Goal: Transaction & Acquisition: Purchase product/service

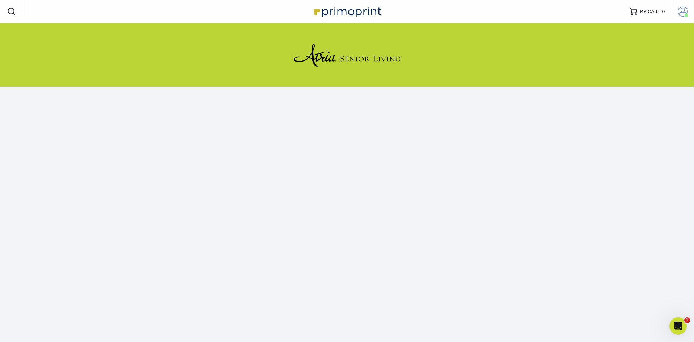
click at [679, 10] on span at bounding box center [683, 12] width 10 height 10
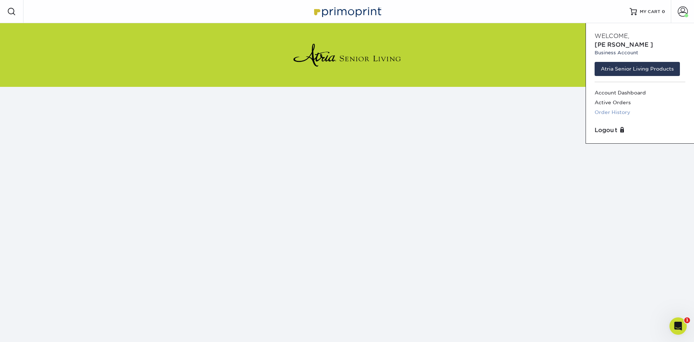
click at [609, 107] on link "Order History" at bounding box center [640, 112] width 91 height 10
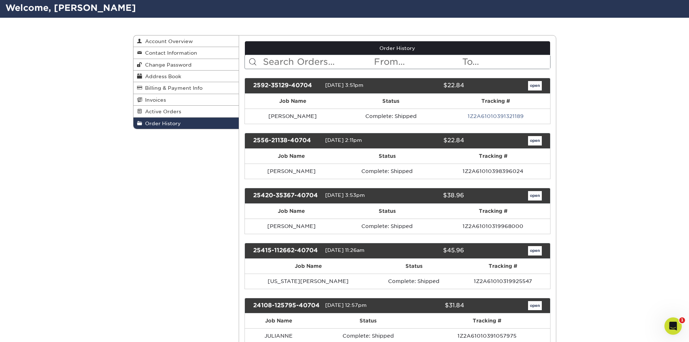
scroll to position [36, 0]
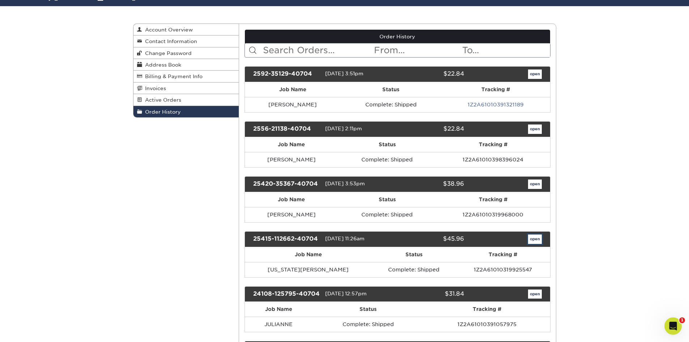
click at [534, 239] on link "open" at bounding box center [535, 238] width 14 height 9
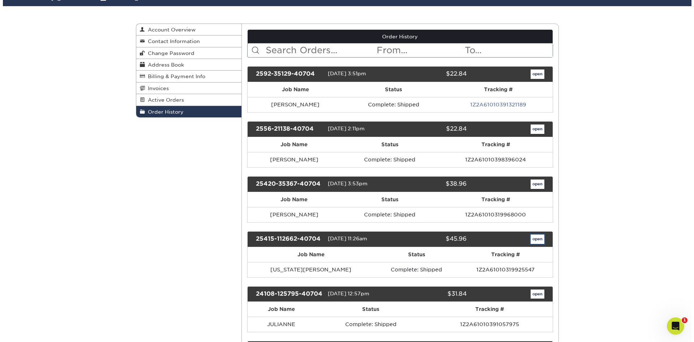
scroll to position [0, 0]
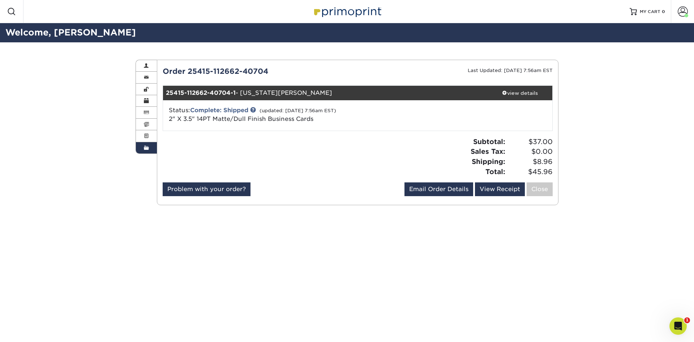
click at [328, 7] on img at bounding box center [347, 12] width 72 height 16
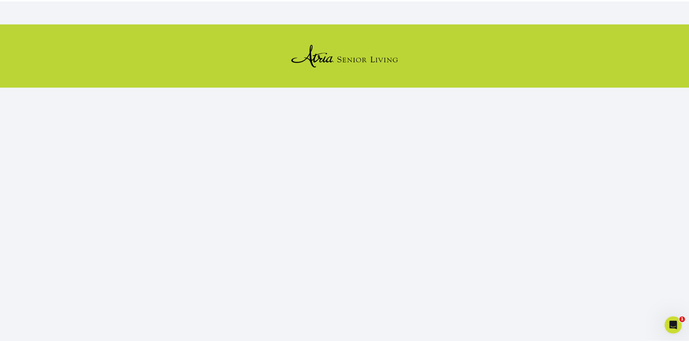
scroll to position [66, 0]
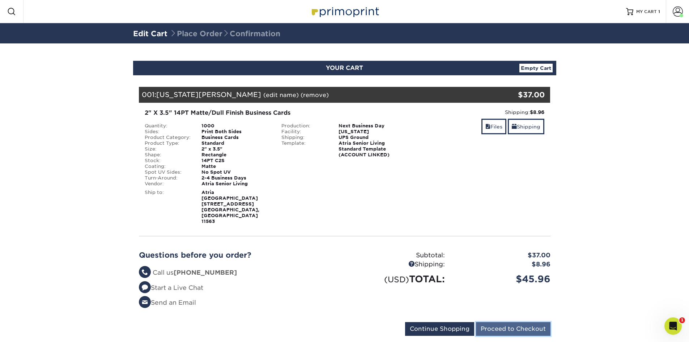
click at [498, 322] on input "Proceed to Checkout" at bounding box center [513, 329] width 74 height 14
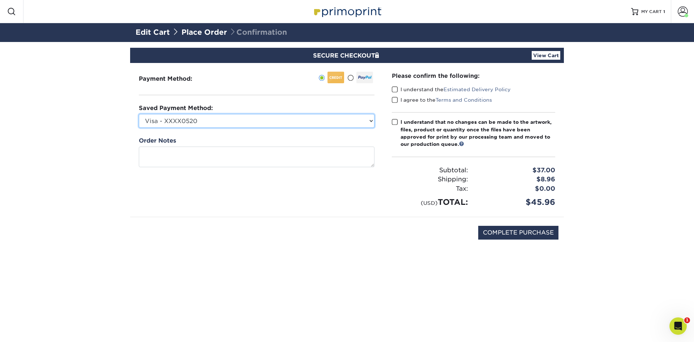
click at [218, 119] on select "Visa - XXXX0520 Visa - XXXX4746 New Credit Card" at bounding box center [257, 121] width 236 height 14
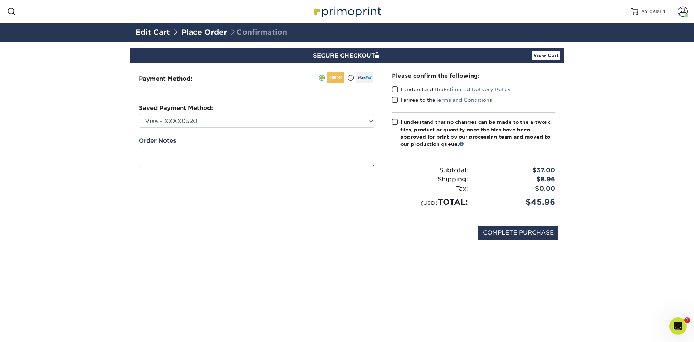
click at [395, 88] on span at bounding box center [395, 89] width 6 height 7
click at [0, 0] on input "I understand the Estimated Delivery Policy" at bounding box center [0, 0] width 0 height 0
click at [392, 97] on span at bounding box center [395, 100] width 6 height 7
click at [0, 0] on input "I agree to the Terms and Conditions" at bounding box center [0, 0] width 0 height 0
click at [396, 119] on span at bounding box center [395, 122] width 6 height 7
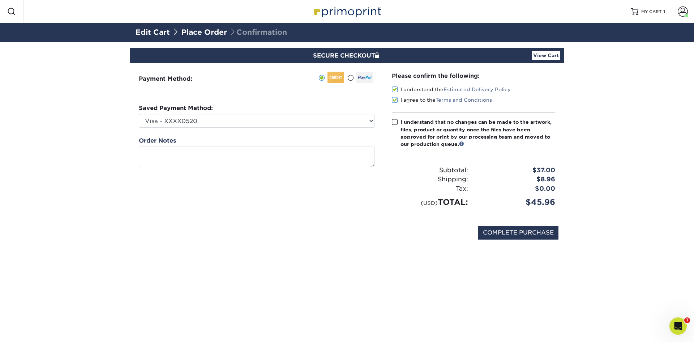
click at [0, 0] on input "I understand that no changes can be made to the artwork, files, product or quan…" at bounding box center [0, 0] width 0 height 0
click at [274, 128] on div "Payment Method:" at bounding box center [256, 140] width 253 height 154
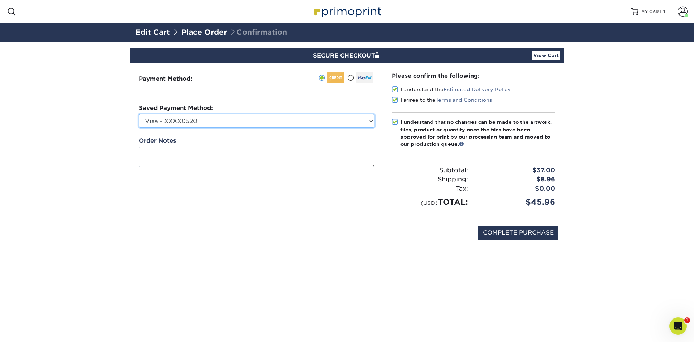
click at [272, 122] on select "Visa - XXXX0520 Visa - XXXX4746 New Credit Card" at bounding box center [257, 121] width 236 height 14
select select "49775"
click at [139, 114] on select "Visa - XXXX0520 Visa - XXXX4746 New Credit Card" at bounding box center [257, 121] width 236 height 14
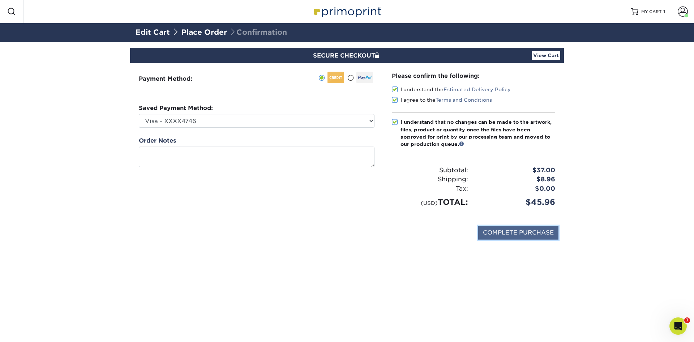
click at [527, 232] on input "COMPLETE PURCHASE" at bounding box center [518, 233] width 80 height 14
type input "PROCESSING, PLEASE WAIT..."
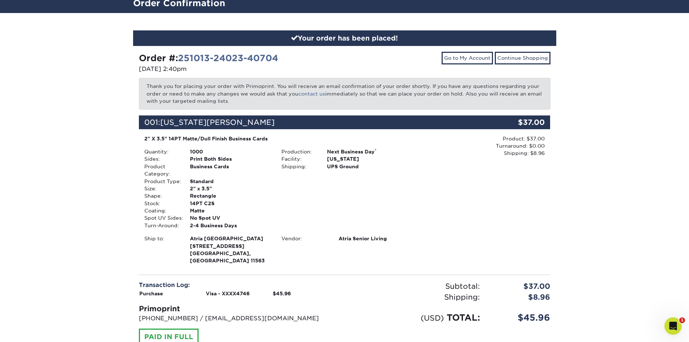
scroll to position [79, 0]
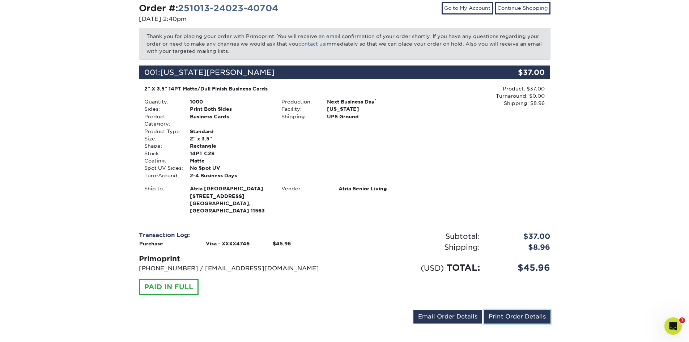
drag, startPoint x: 529, startPoint y: 307, endPoint x: 533, endPoint y: 294, distance: 13.9
click at [529, 310] on link "Print Order Details" at bounding box center [517, 317] width 67 height 14
click at [521, 310] on link "Print Order Details" at bounding box center [517, 317] width 67 height 14
